Goal: Task Accomplishment & Management: Use online tool/utility

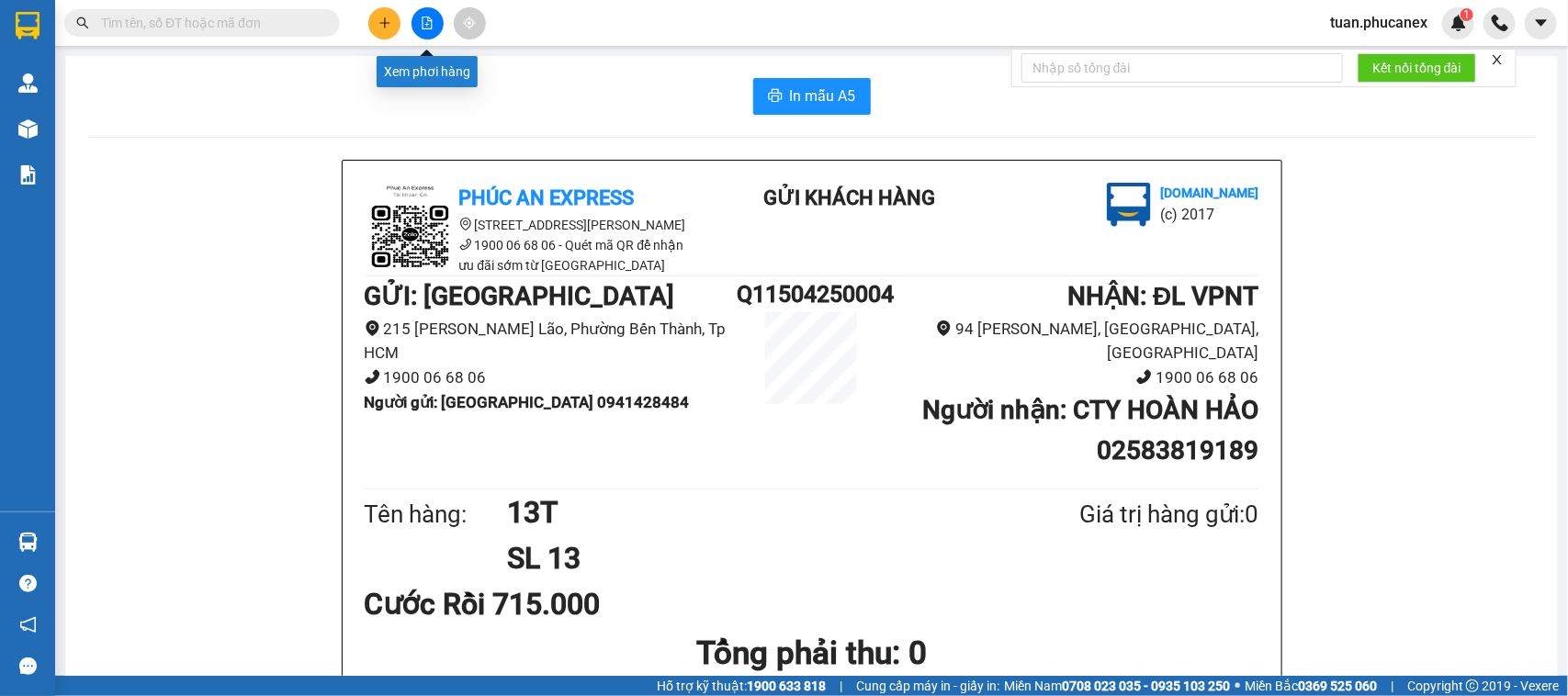
click at [427, 15] on button at bounding box center [427, 23] width 32 height 32
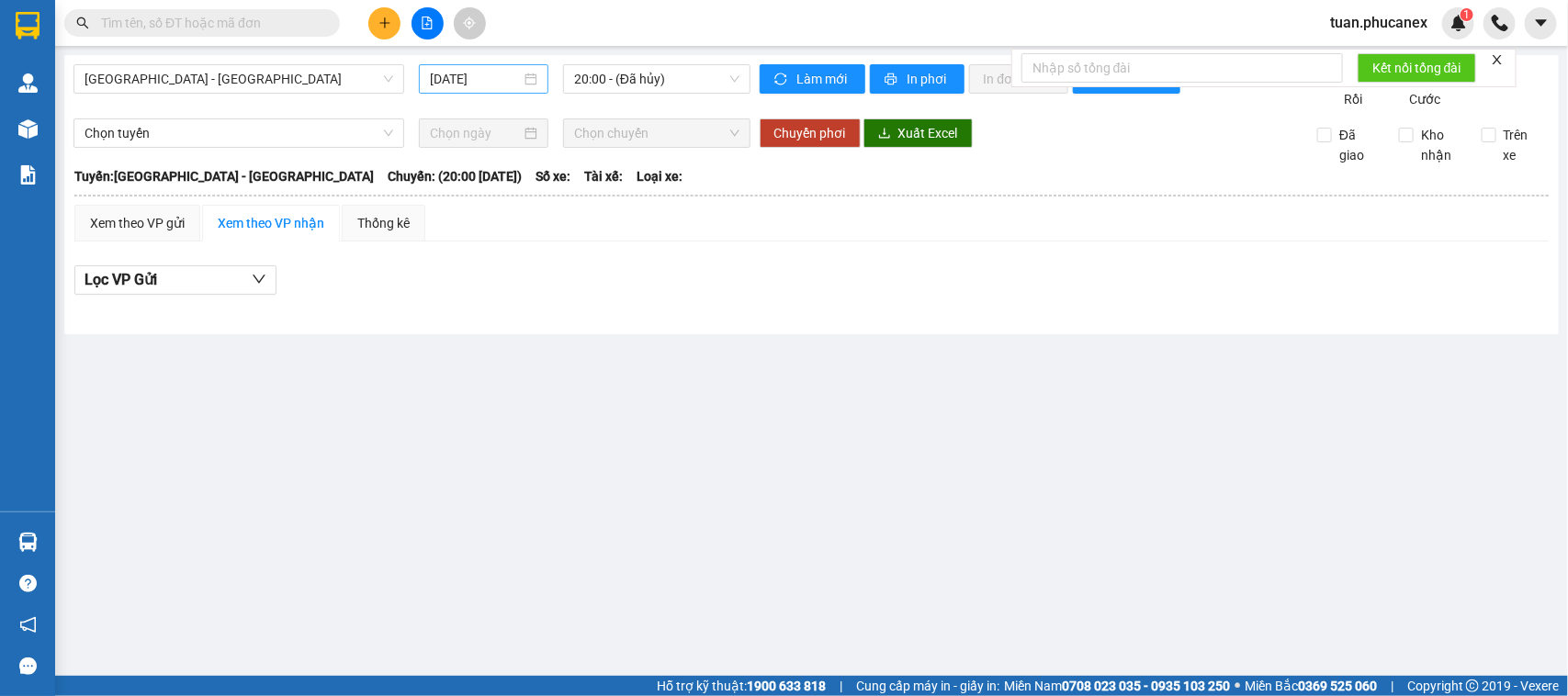
click at [482, 84] on input "[DATE]" at bounding box center [475, 79] width 91 height 21
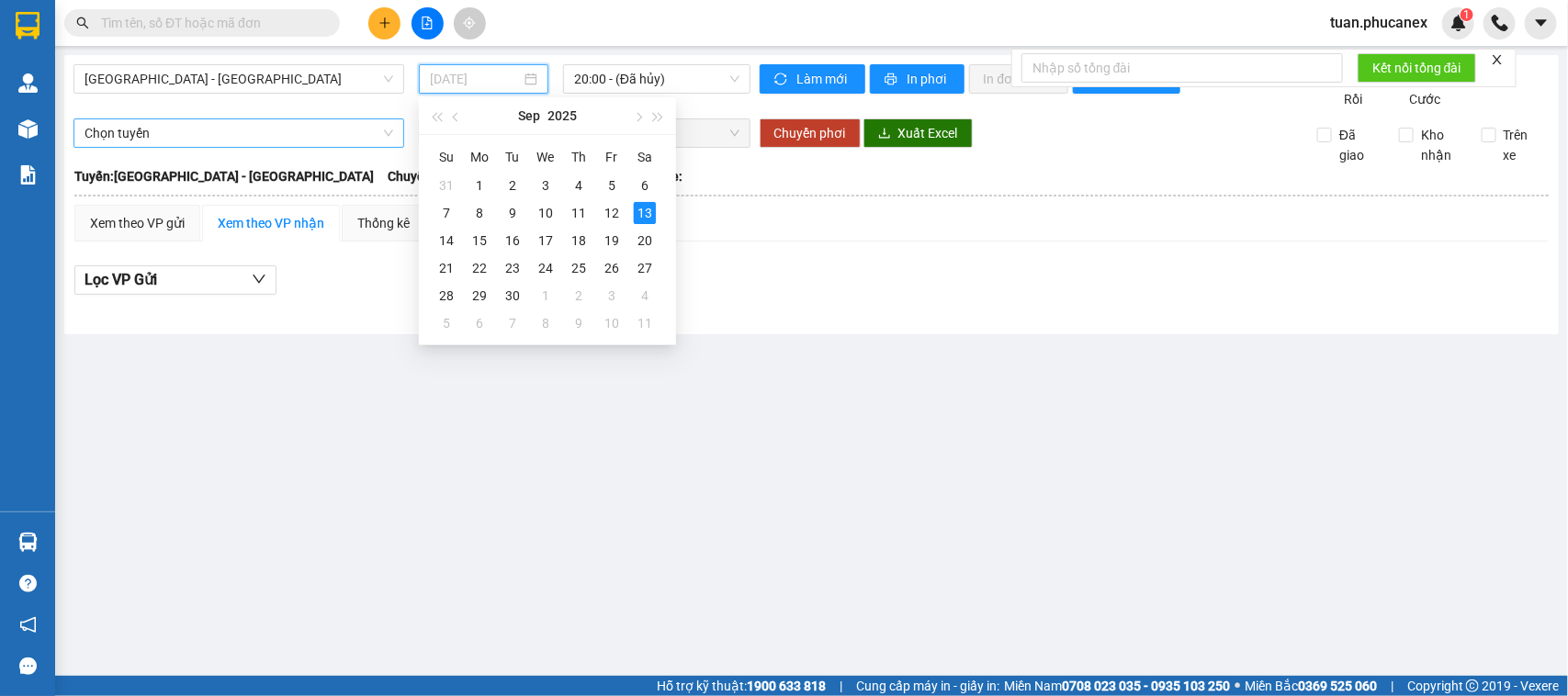
type input "[DATE]"
click at [282, 79] on span "[GEOGRAPHIC_DATA] - [GEOGRAPHIC_DATA]" at bounding box center [238, 79] width 308 height 27
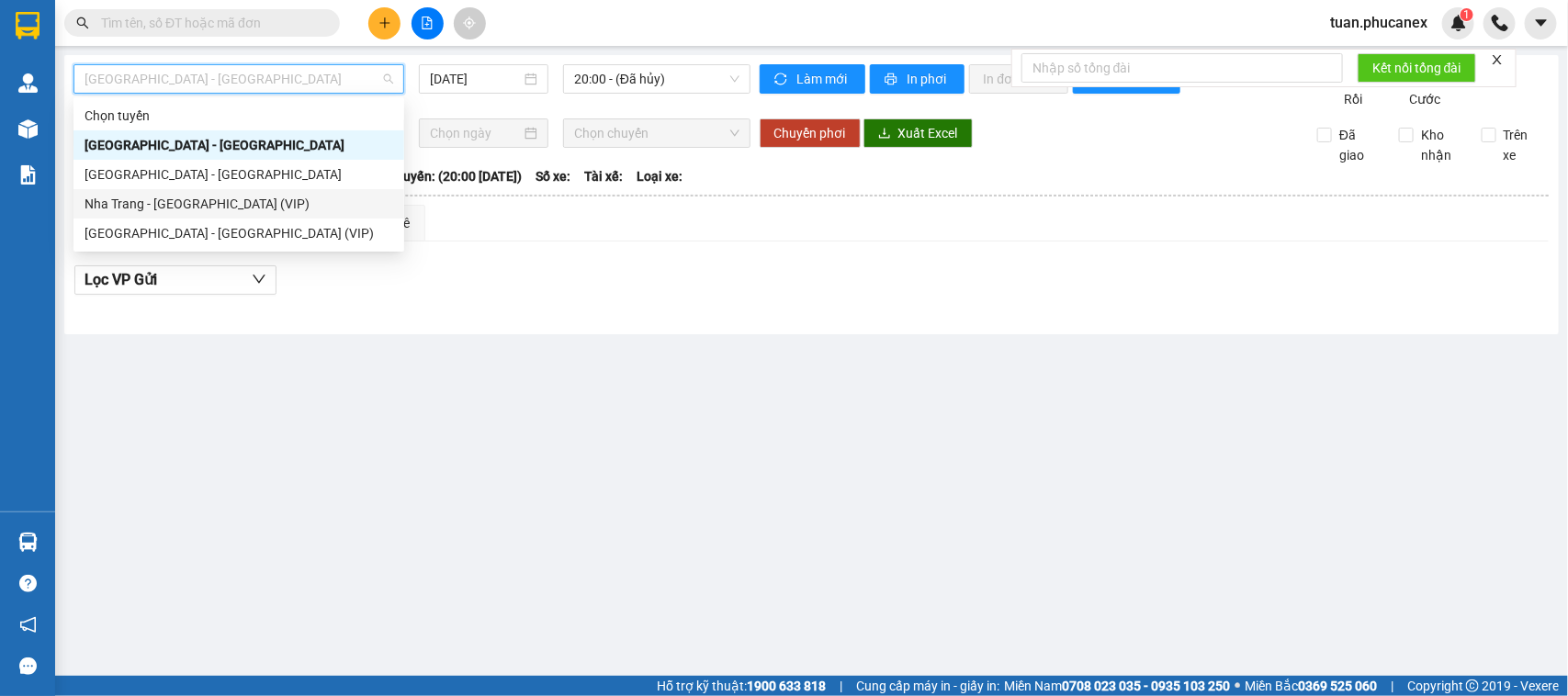
click at [181, 194] on div "Nha Trang - [GEOGRAPHIC_DATA] (VIP)" at bounding box center [238, 203] width 308 height 21
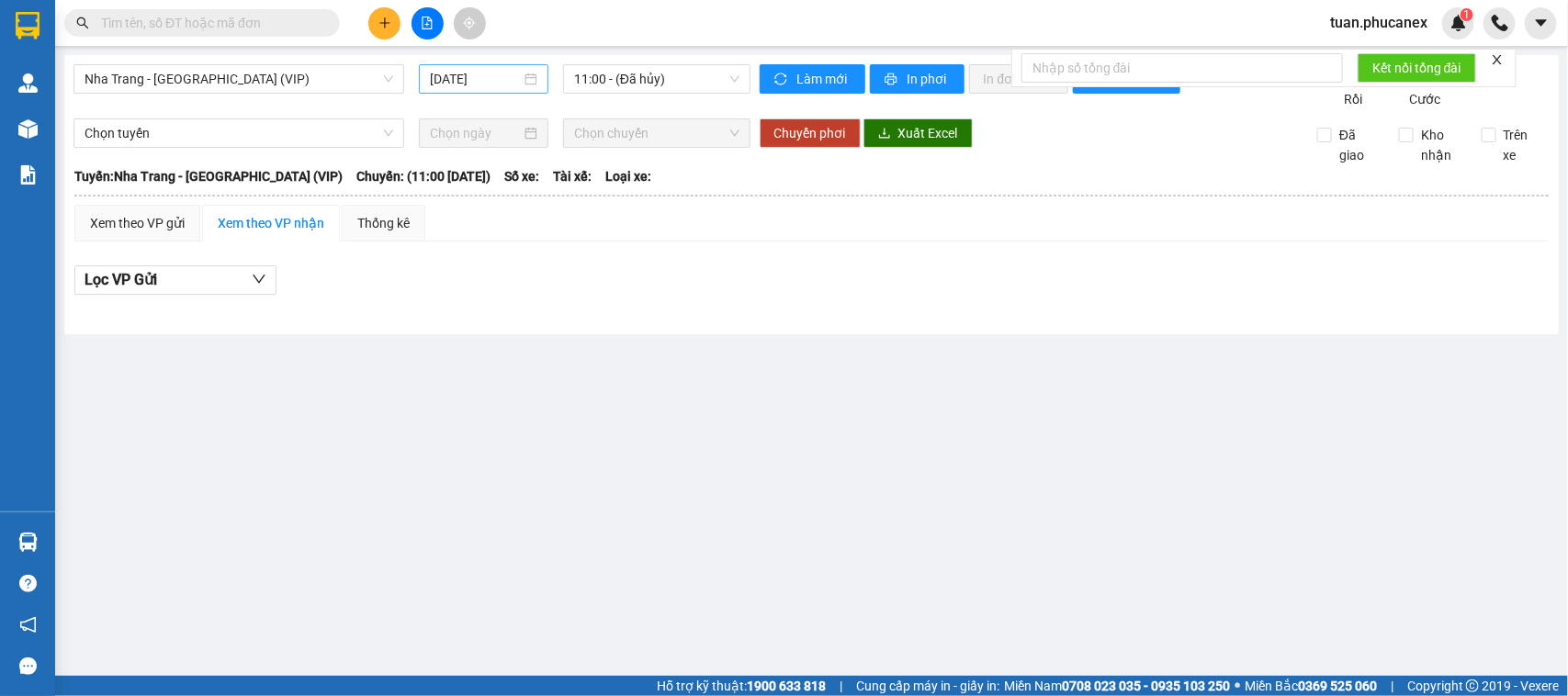
click at [498, 65] on div "[DATE]" at bounding box center [484, 80] width 130 height 29
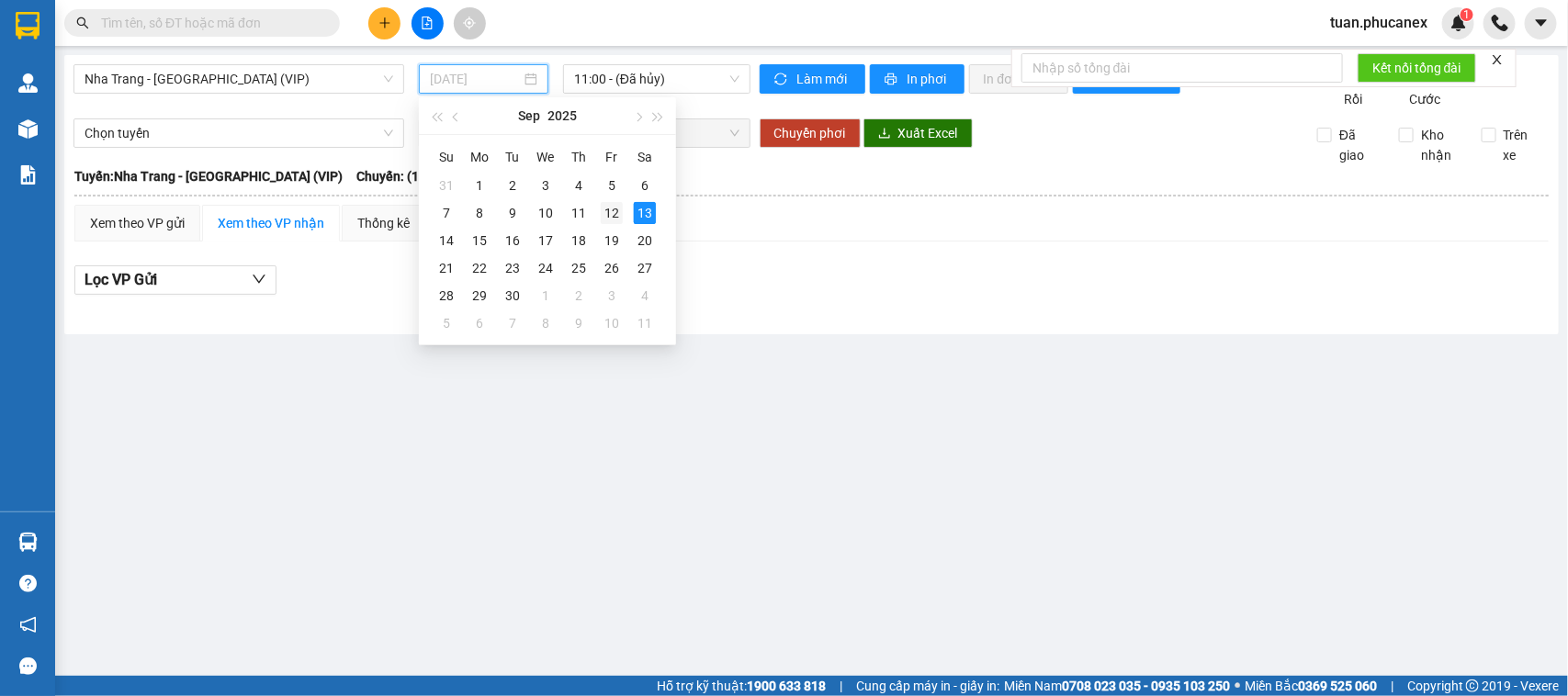
click at [608, 208] on div "12" at bounding box center [611, 213] width 22 height 22
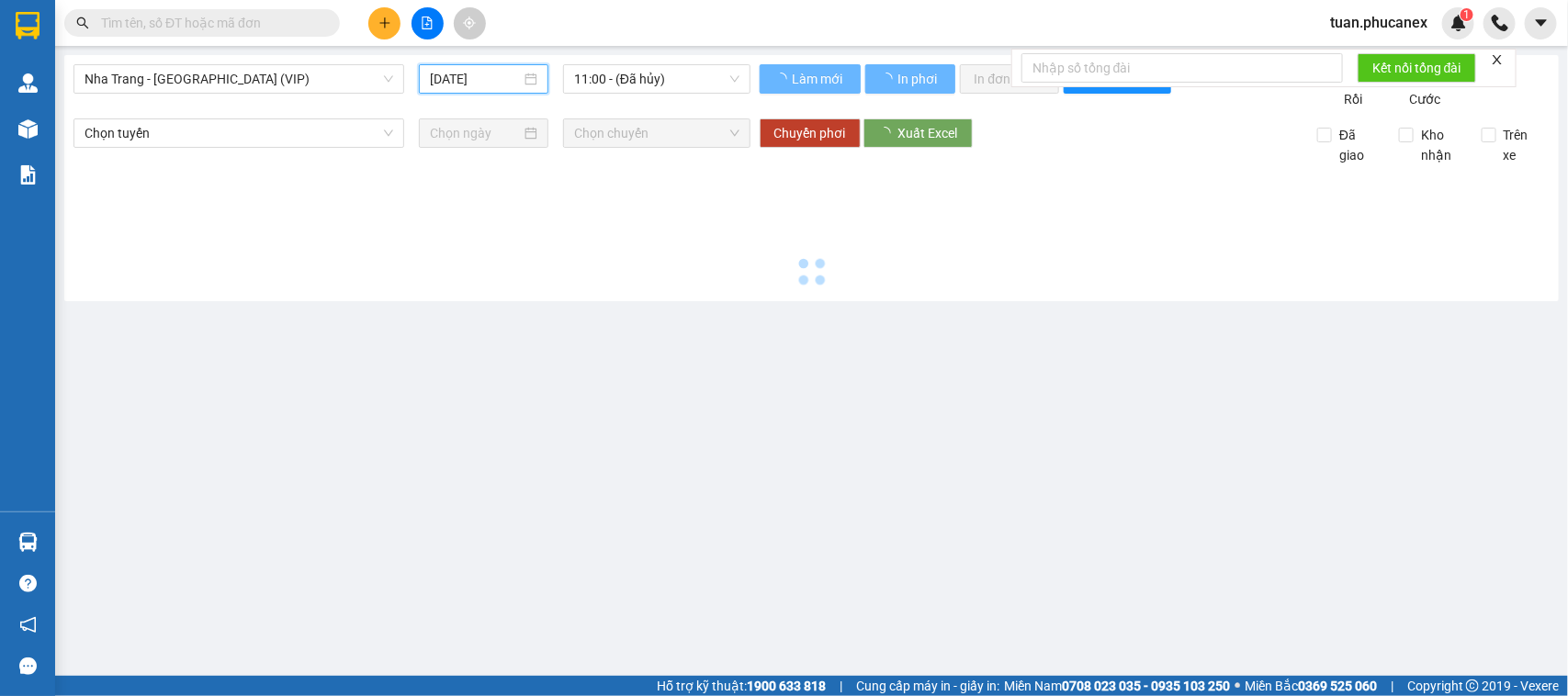
type input "[DATE]"
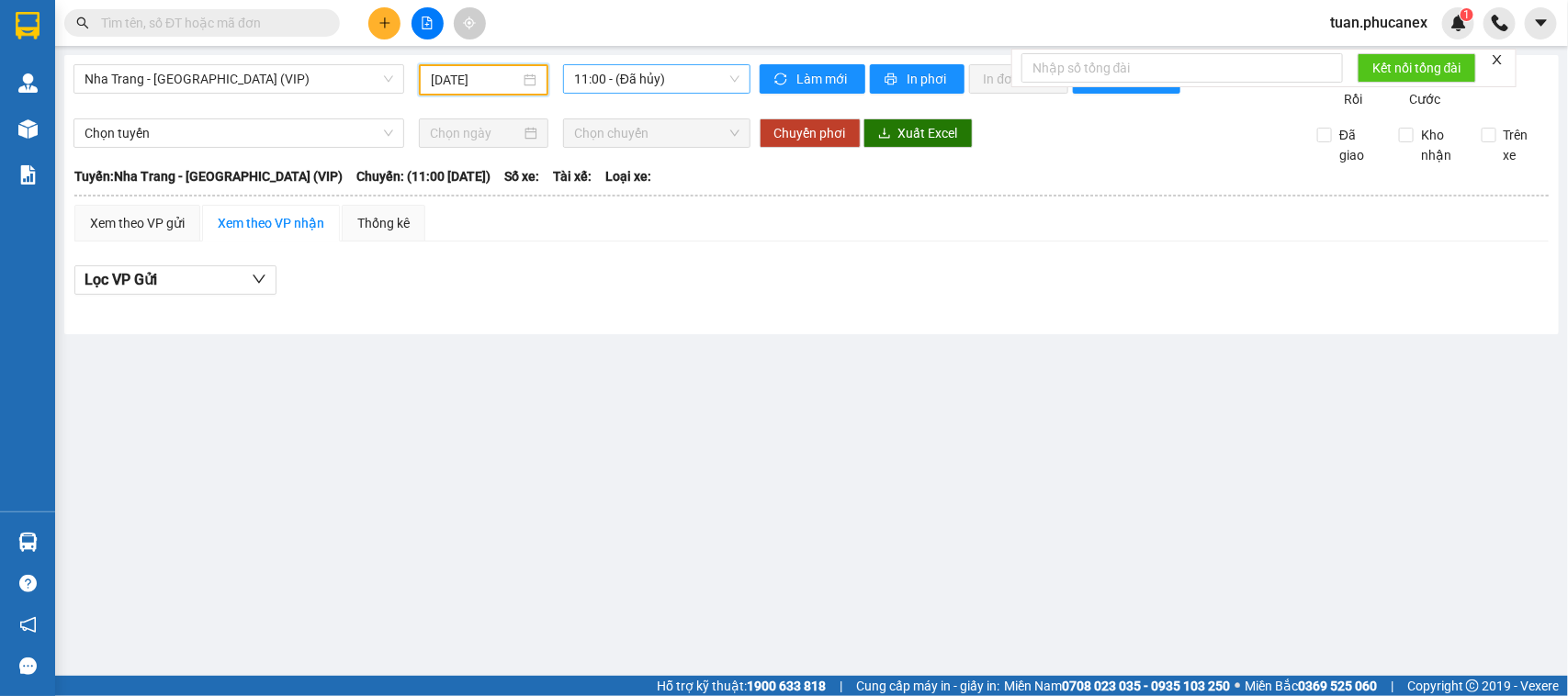
click at [680, 79] on span "11:00 - (Đã hủy)" at bounding box center [656, 79] width 165 height 27
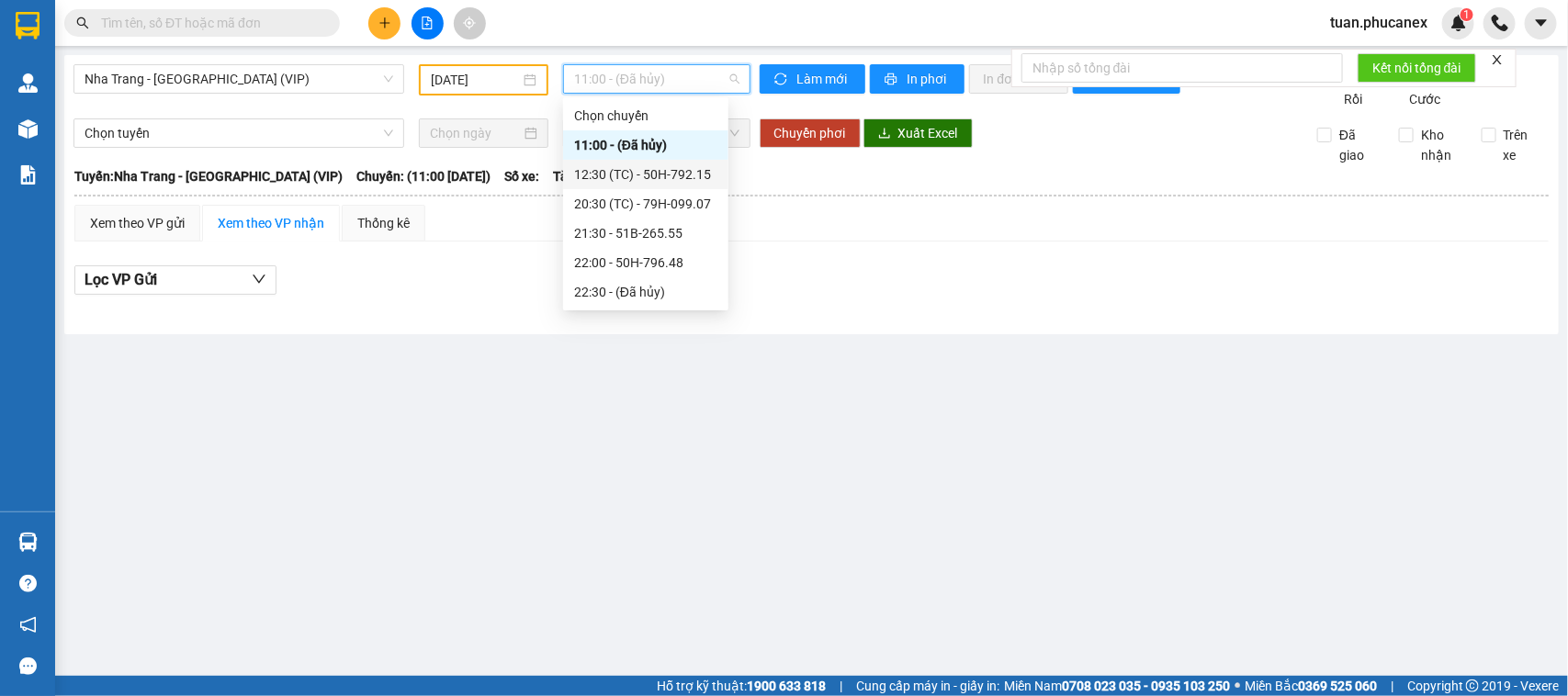
click at [656, 171] on div "12:30 (TC) - 50H-792.15" at bounding box center [646, 175] width 143 height 21
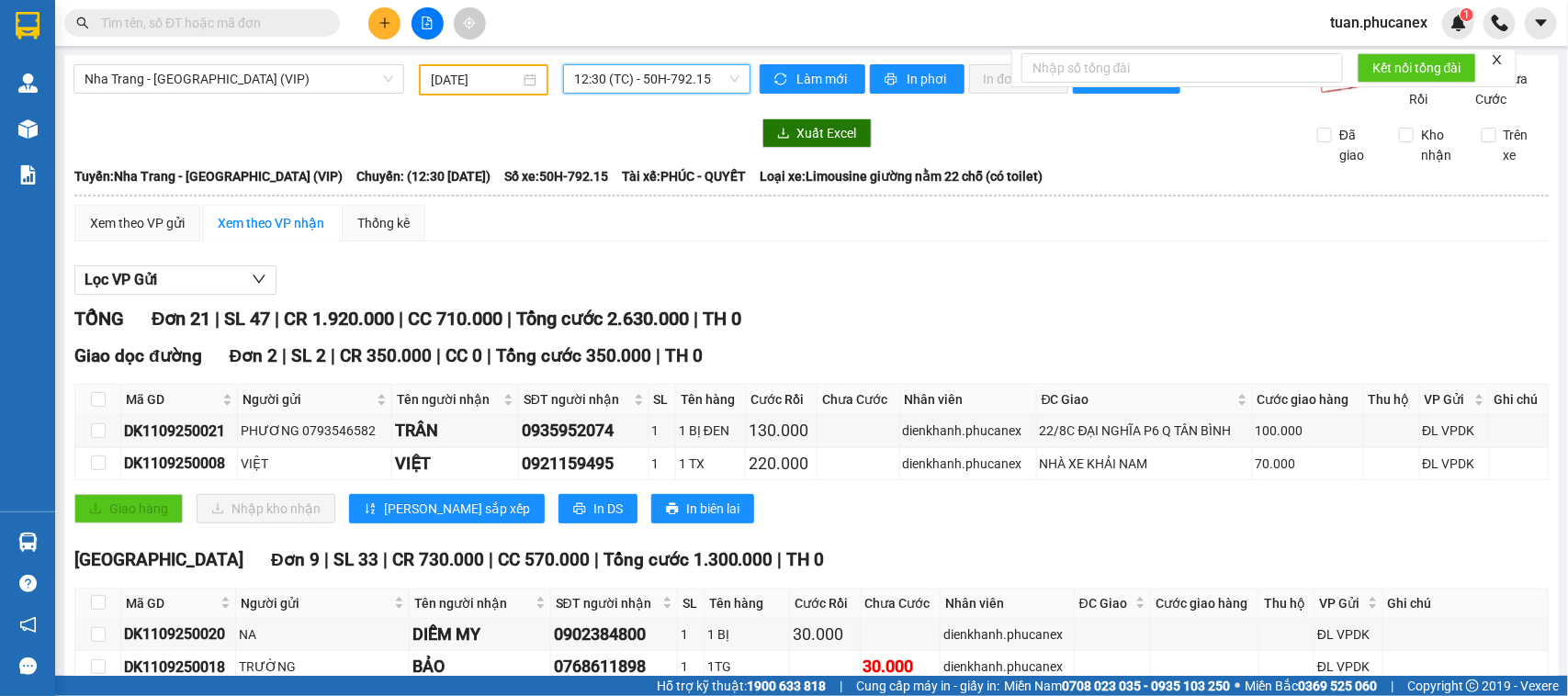
click at [641, 79] on span "12:30 (TC) - 50H-792.15" at bounding box center [656, 79] width 165 height 27
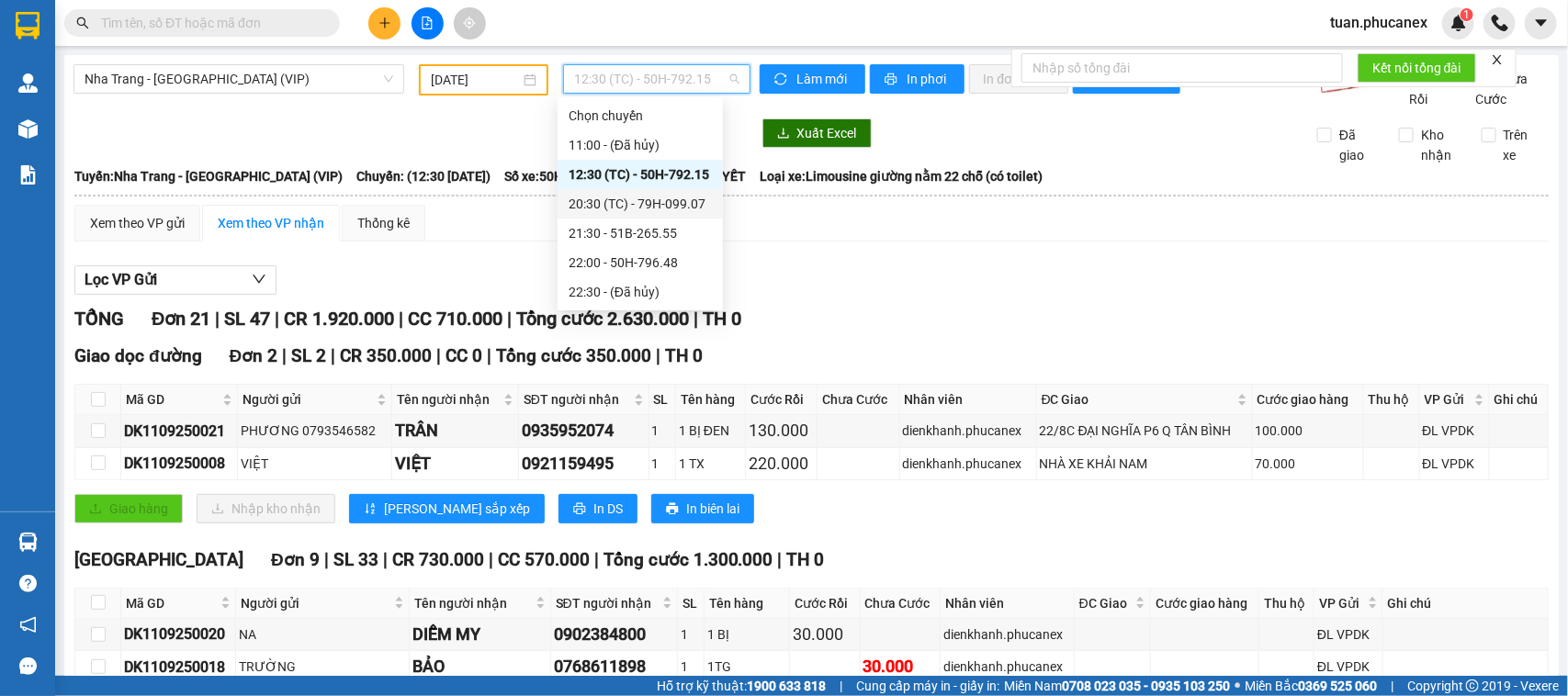
click at [608, 194] on div "20:30 (TC) - 79H-099.07" at bounding box center [640, 203] width 143 height 21
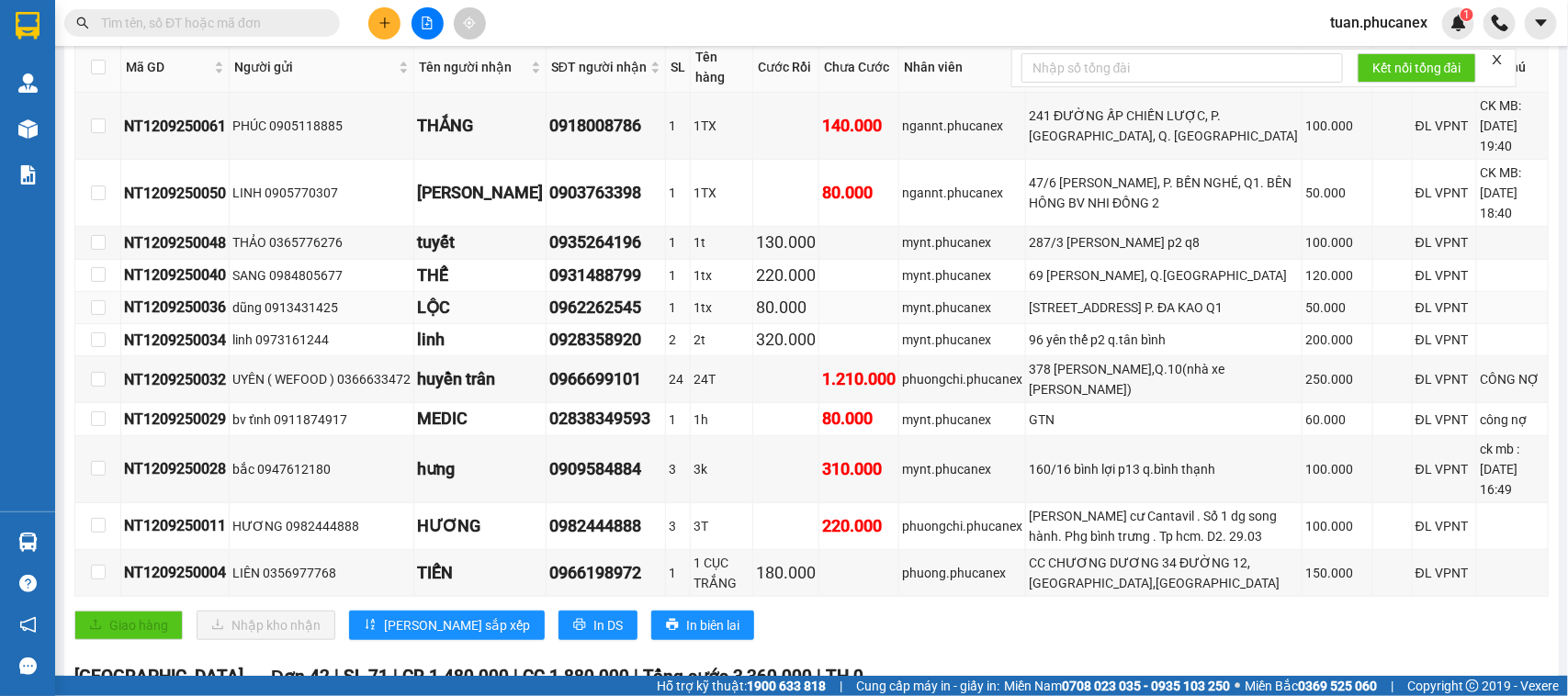
scroll to position [345, 0]
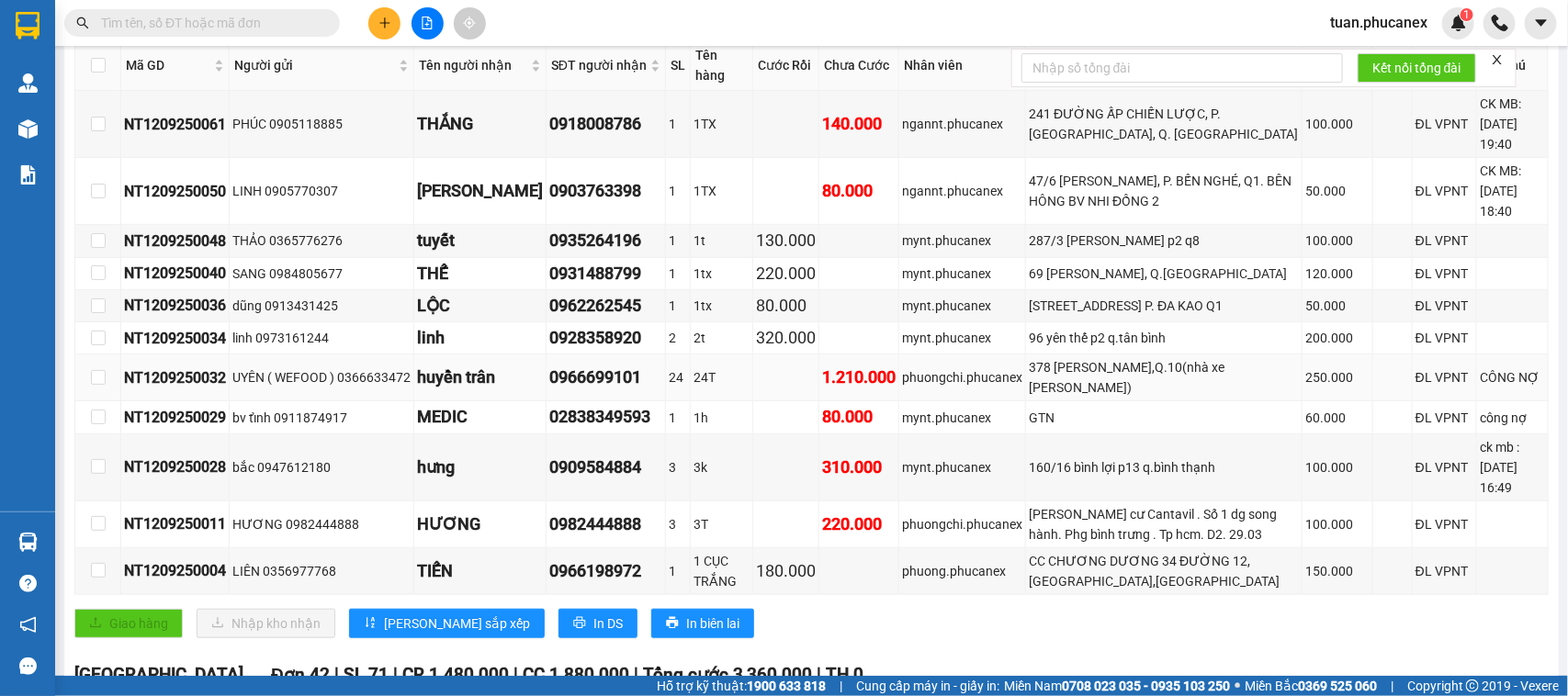
click at [878, 382] on td "1.210.000" at bounding box center [859, 378] width 79 height 47
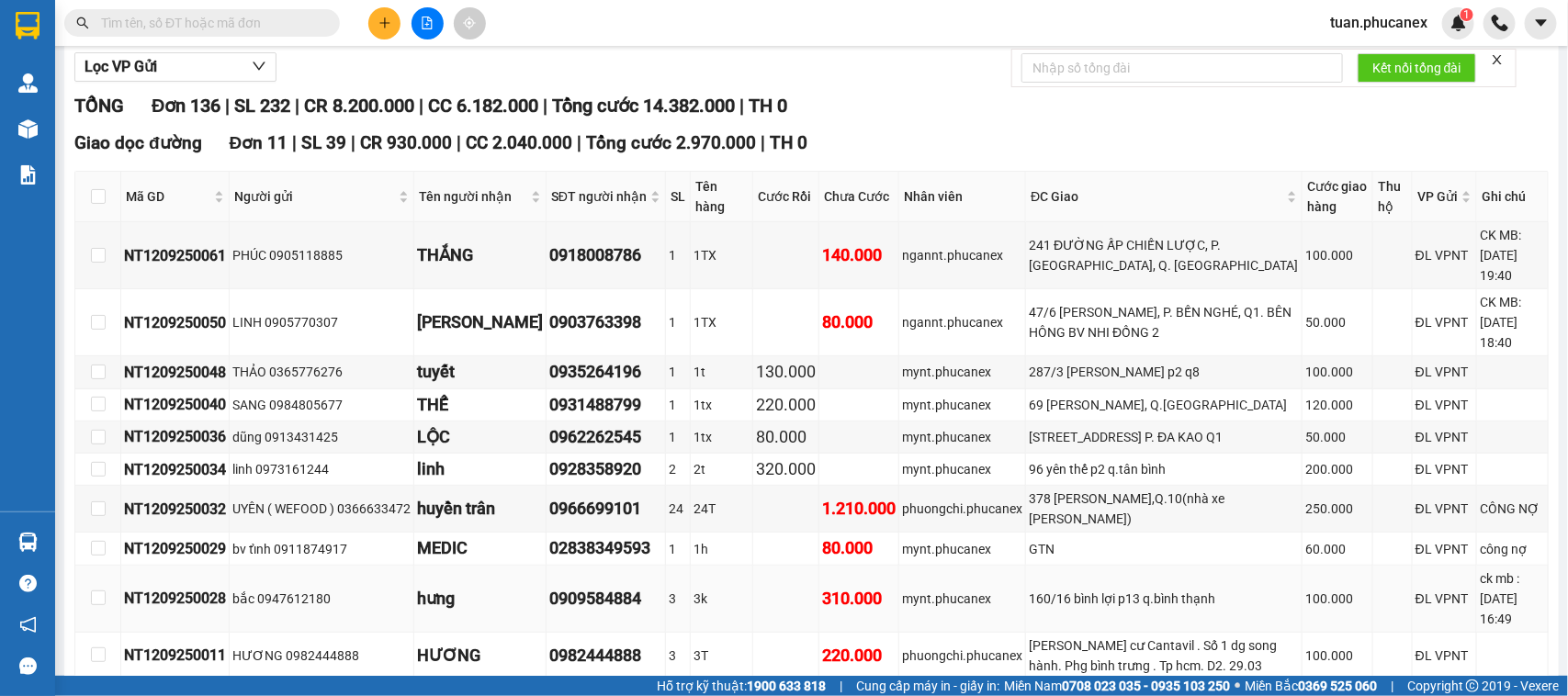
scroll to position [0, 0]
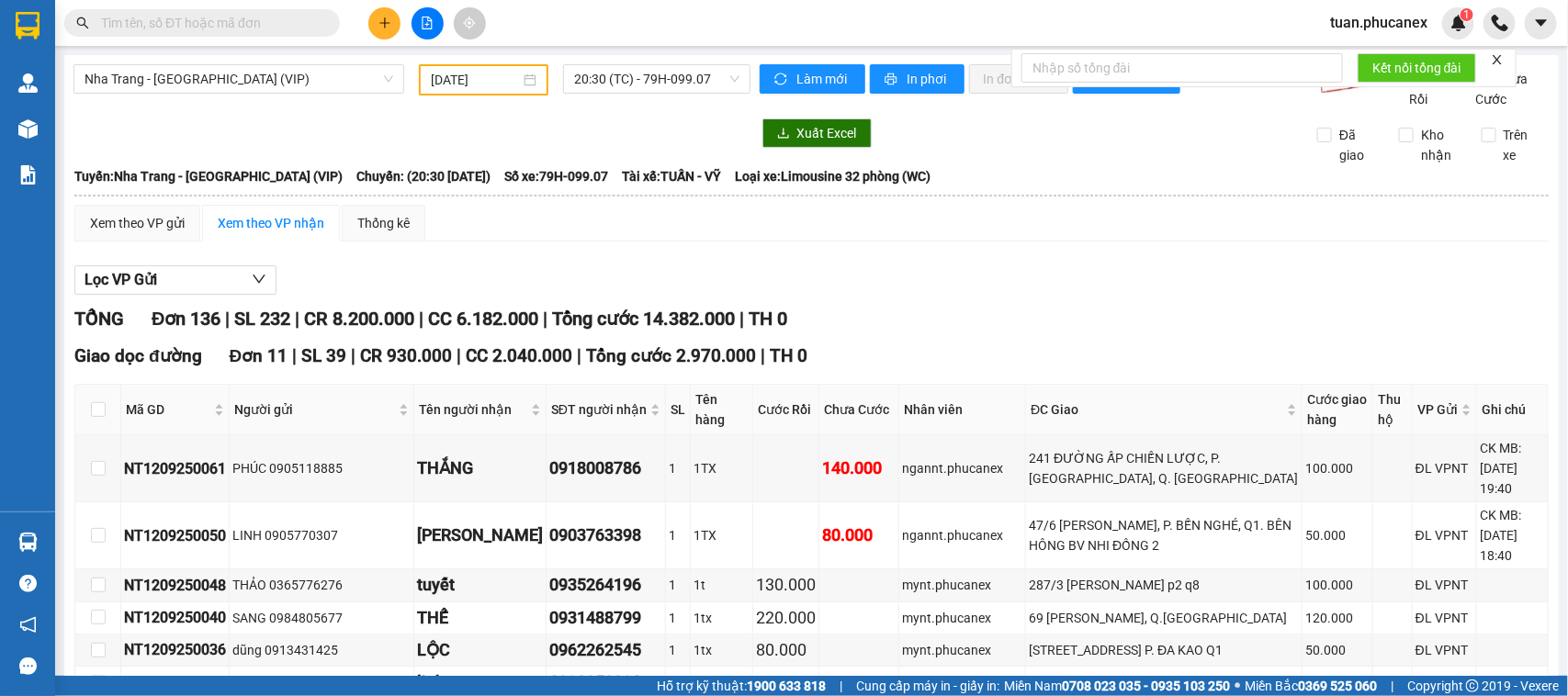
click at [1503, 62] on icon "close" at bounding box center [1496, 59] width 13 height 13
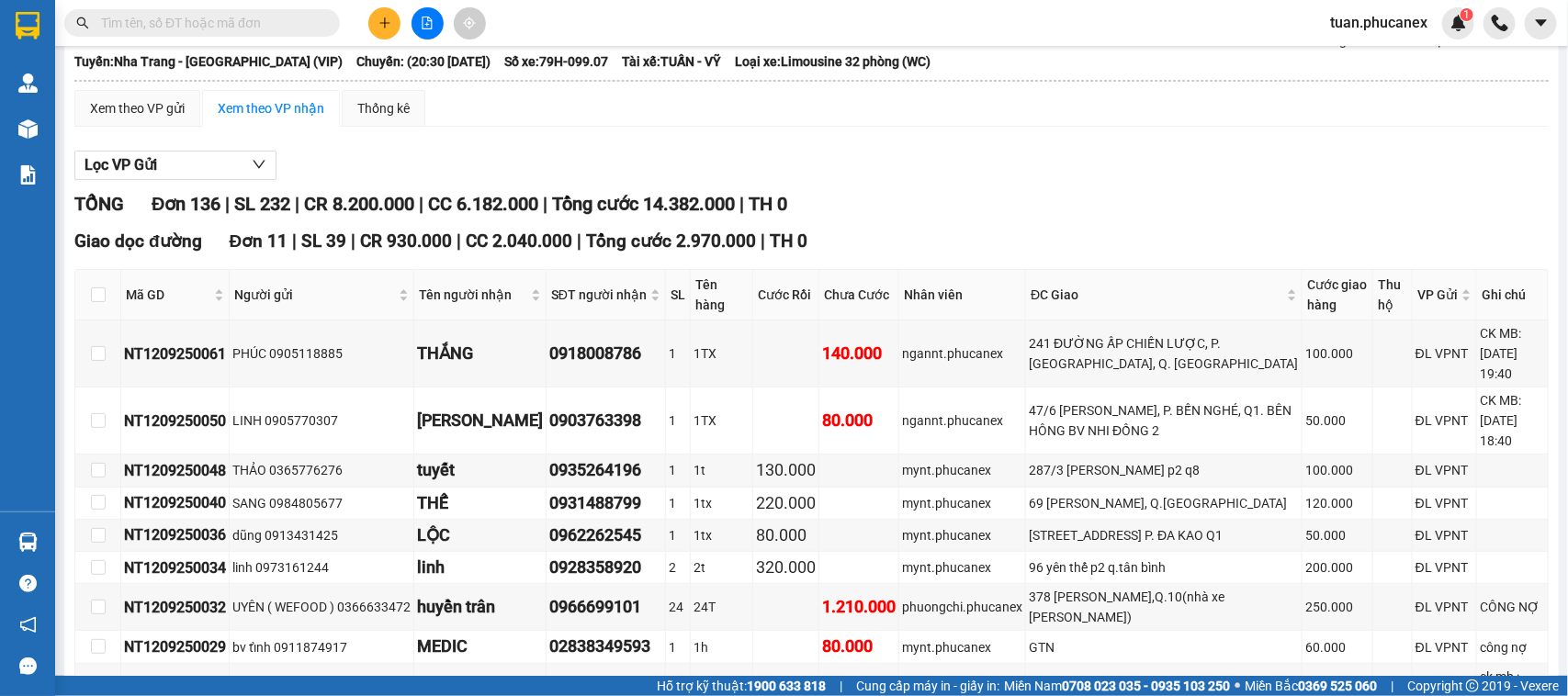
scroll to position [345, 0]
